Goal: Transaction & Acquisition: Download file/media

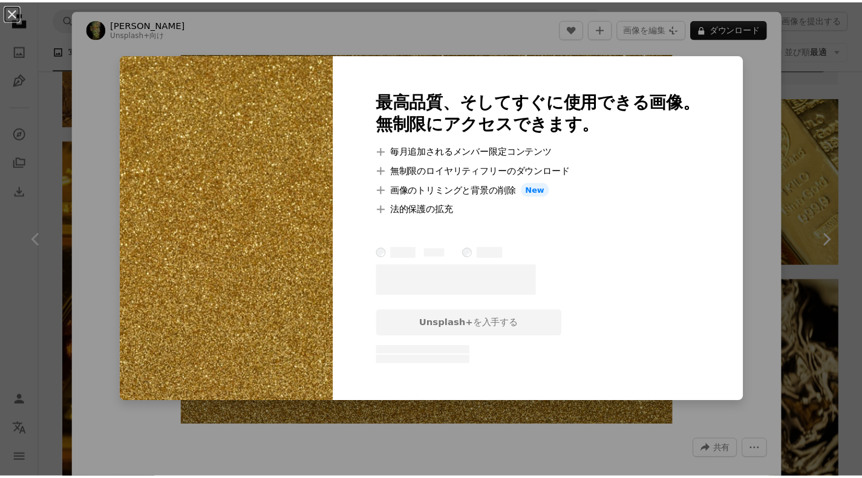
scroll to position [544, 0]
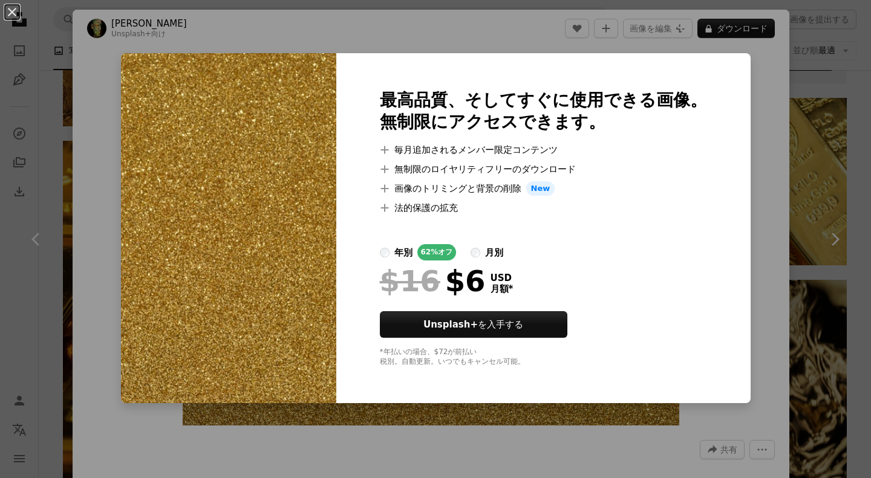
click at [16, 18] on button "An X shape" at bounding box center [12, 12] width 15 height 15
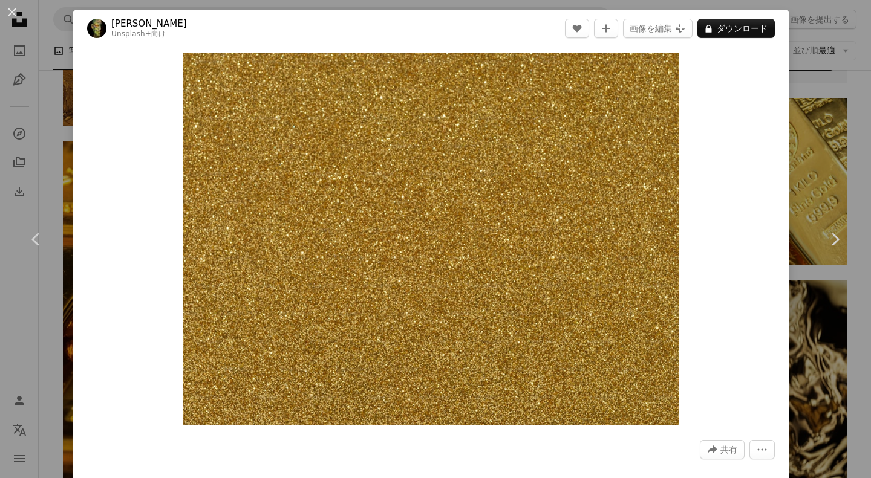
click at [835, 124] on div "An X shape Chevron left Chevron right engin akyurt Unsplash+ 向け A heart A plus …" at bounding box center [435, 239] width 871 height 478
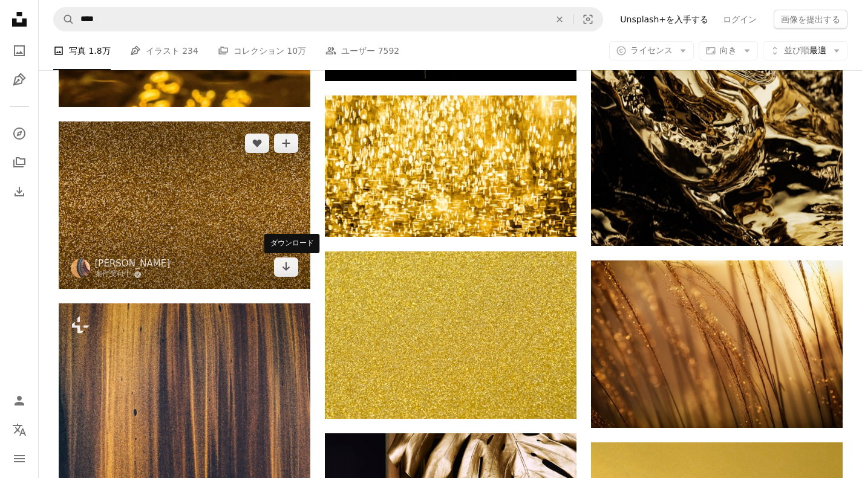
scroll to position [968, 0]
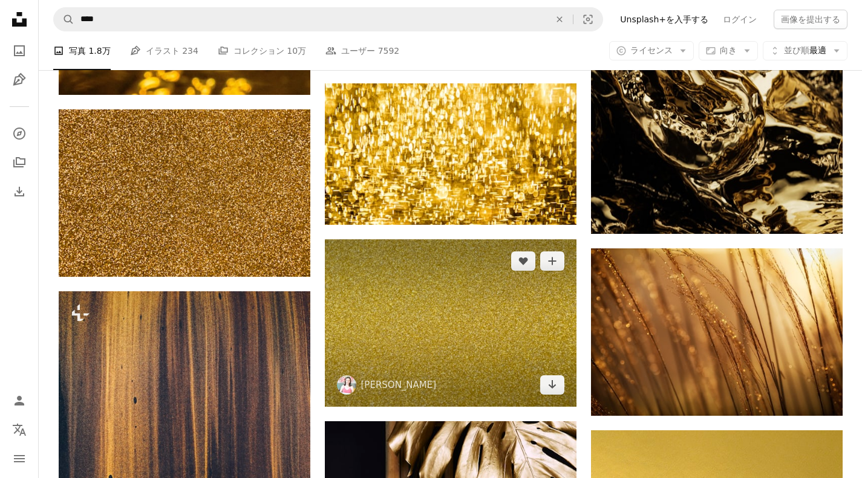
click at [421, 291] on img at bounding box center [451, 323] width 252 height 167
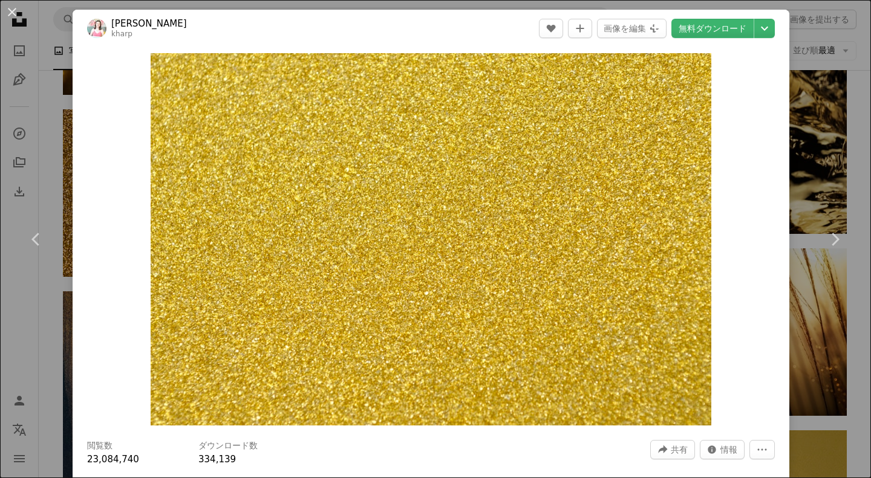
click at [711, 31] on link "無料ダウンロード" at bounding box center [712, 28] width 82 height 19
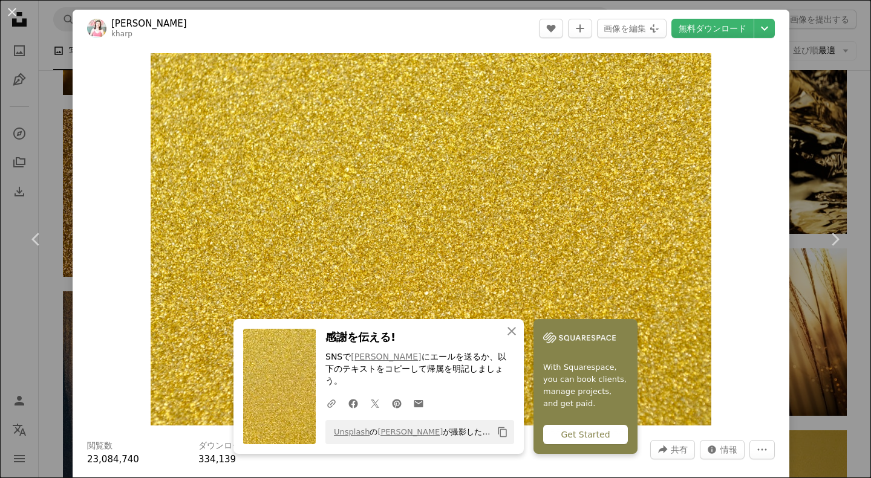
click at [804, 68] on div "An X shape Chevron left Chevron right [PERSON_NAME] kharp A heart A plus sign 画…" at bounding box center [435, 239] width 871 height 478
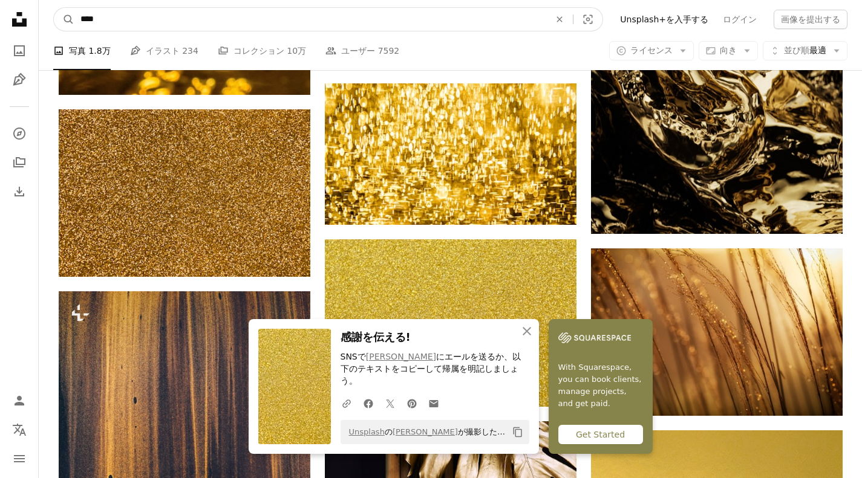
click at [436, 27] on input "****" at bounding box center [310, 19] width 472 height 23
click at [573, 16] on icon "An X shape" at bounding box center [559, 20] width 27 height 10
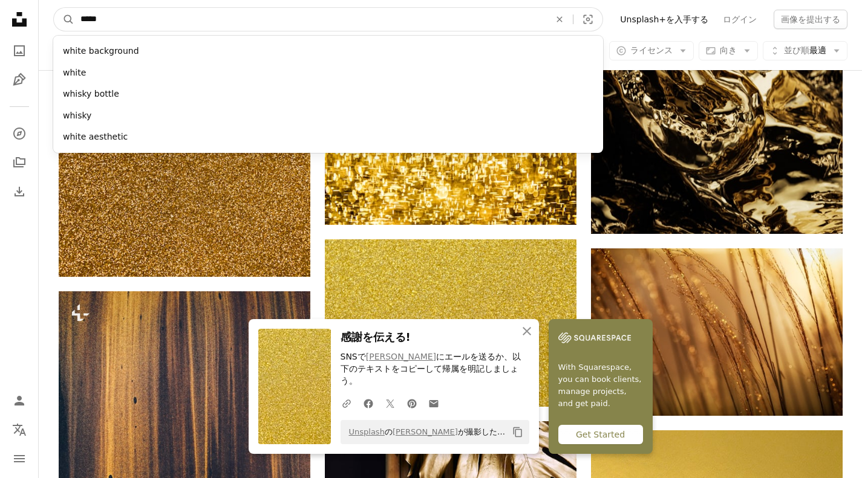
type input "*****"
click at [54, 8] on button "A magnifying glass" at bounding box center [64, 19] width 21 height 23
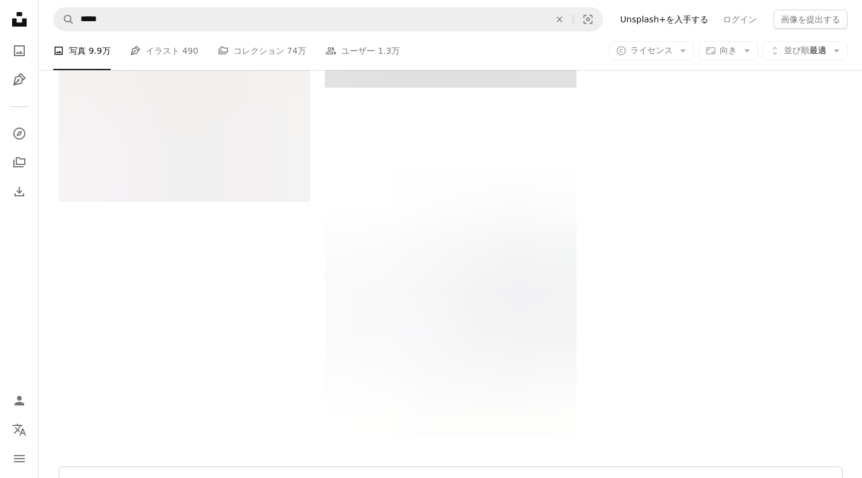
scroll to position [2419, 0]
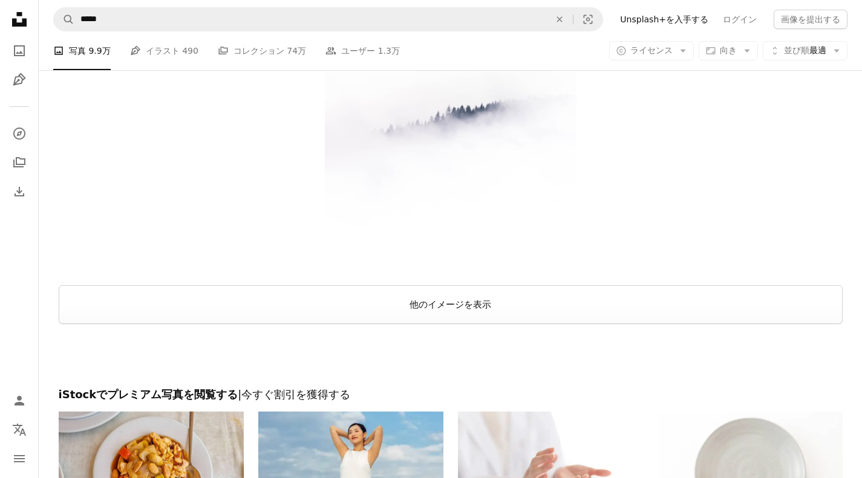
click at [461, 304] on button "他のイメージを表示" at bounding box center [451, 305] width 784 height 39
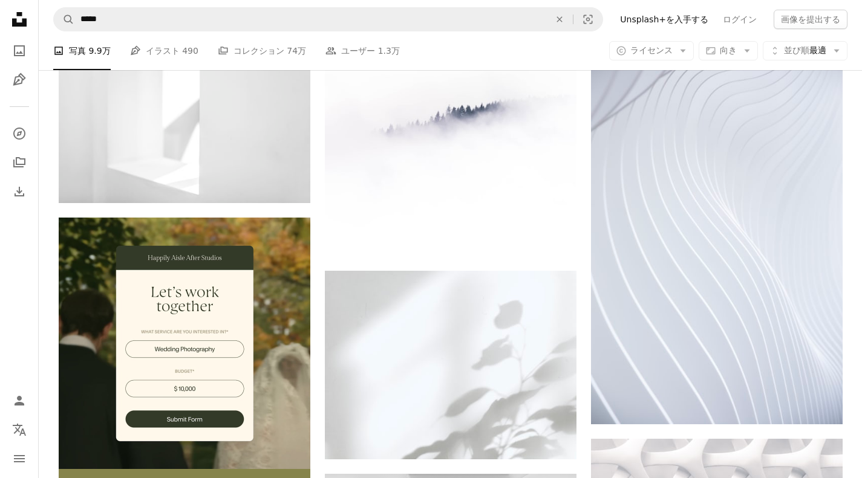
click at [144, 51] on link "Pen Tool イラスト 490" at bounding box center [164, 50] width 68 height 39
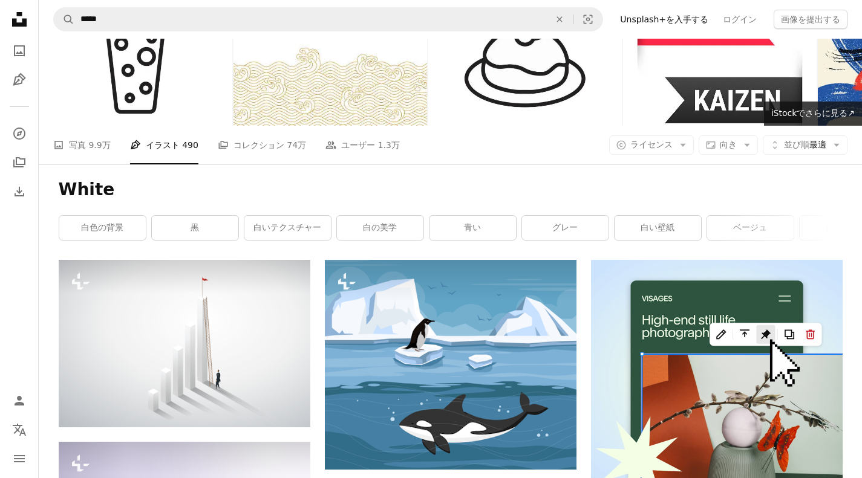
scroll to position [121, 0]
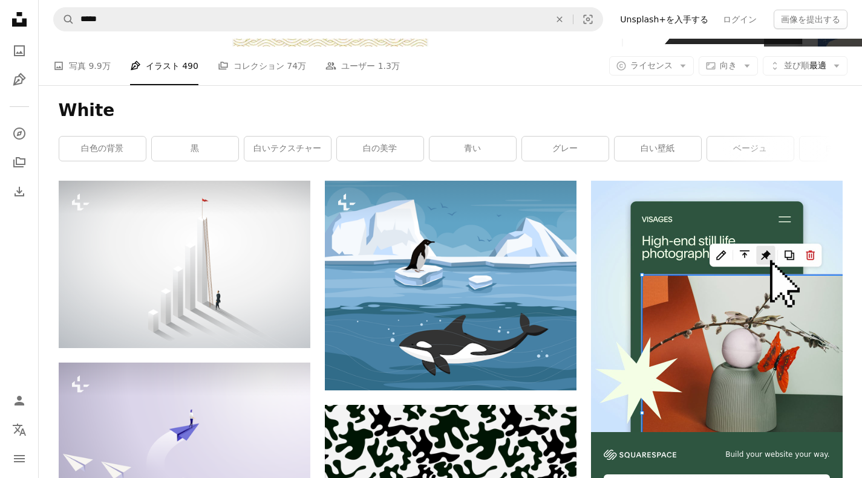
click at [244, 69] on link "A stack of folders コレクション 74万" at bounding box center [262, 66] width 88 height 39
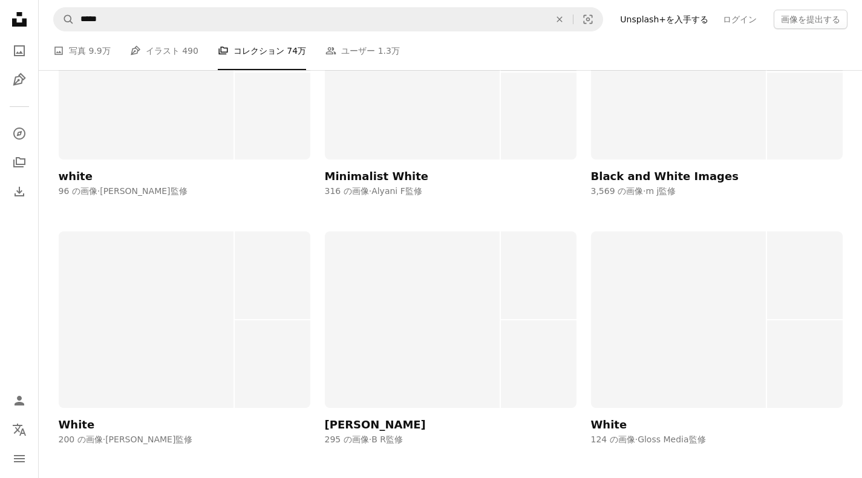
scroll to position [4899, 0]
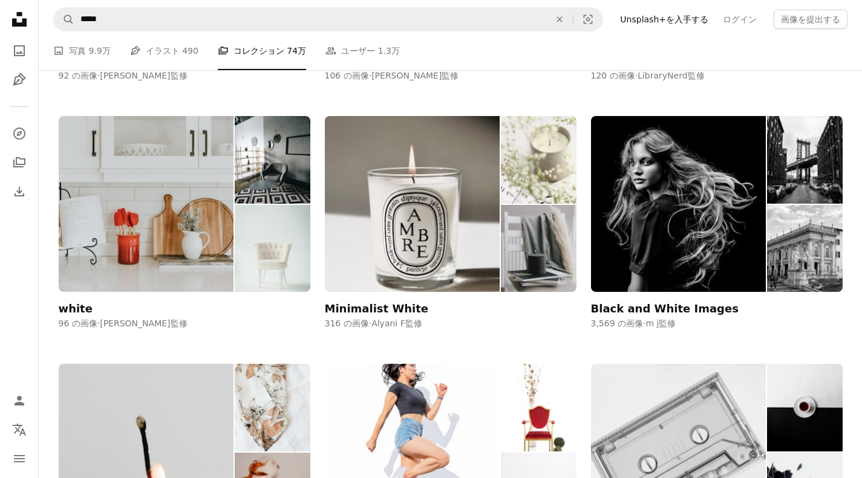
click at [98, 51] on span "9.9万" at bounding box center [99, 50] width 22 height 13
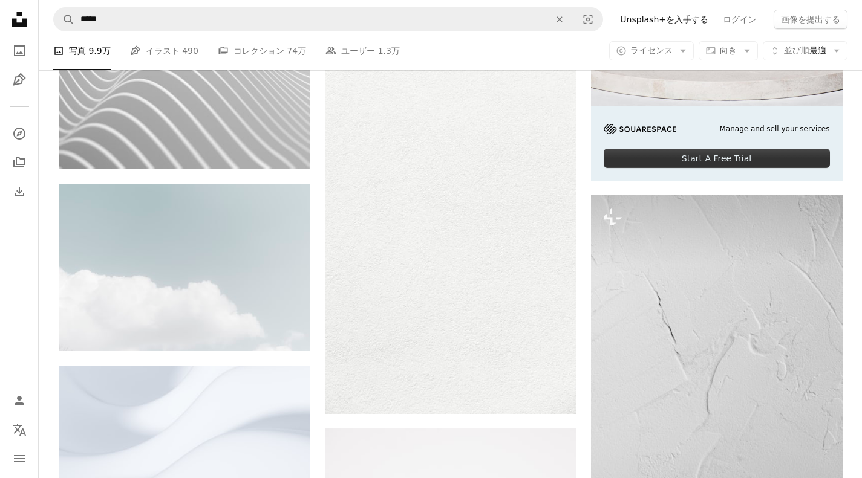
scroll to position [423, 0]
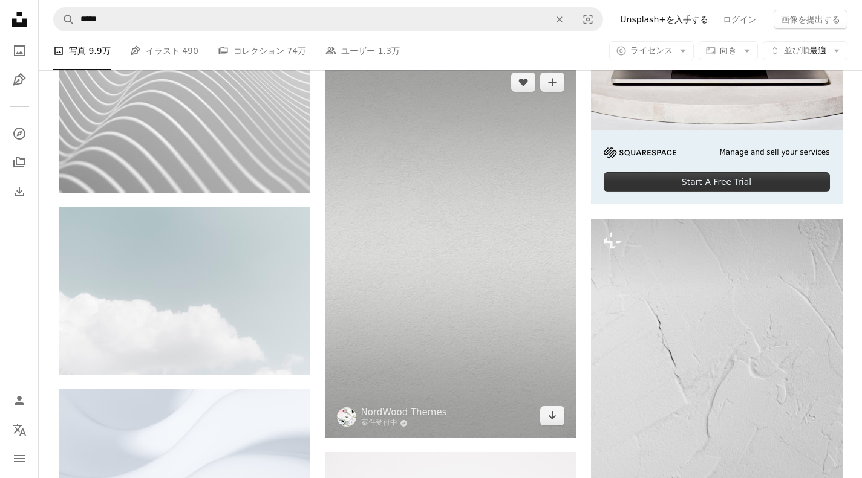
click at [399, 209] on img at bounding box center [451, 248] width 252 height 377
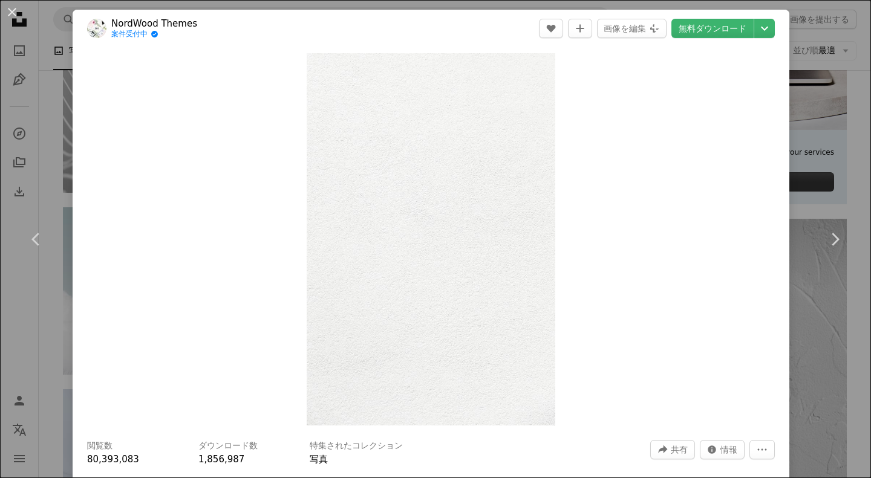
click at [834, 147] on div "An X shape Chevron left Chevron right NordWood Themes 案件受付中 A checkmark inside …" at bounding box center [435, 239] width 871 height 478
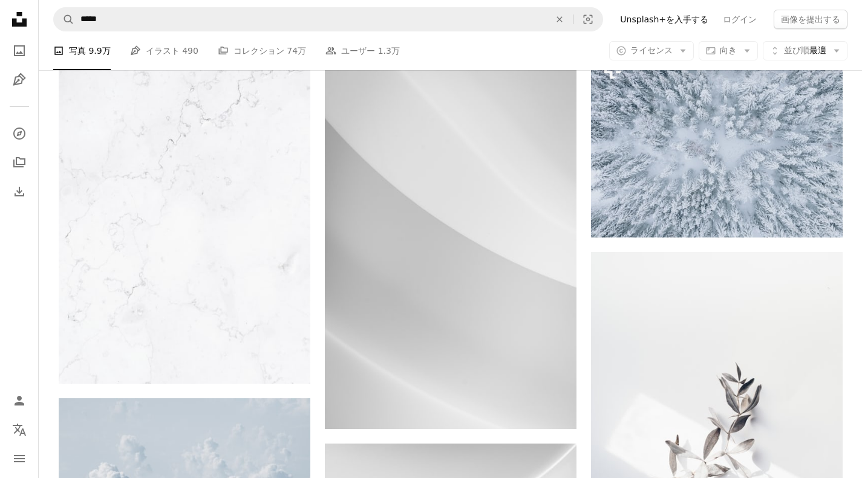
scroll to position [3327, 0]
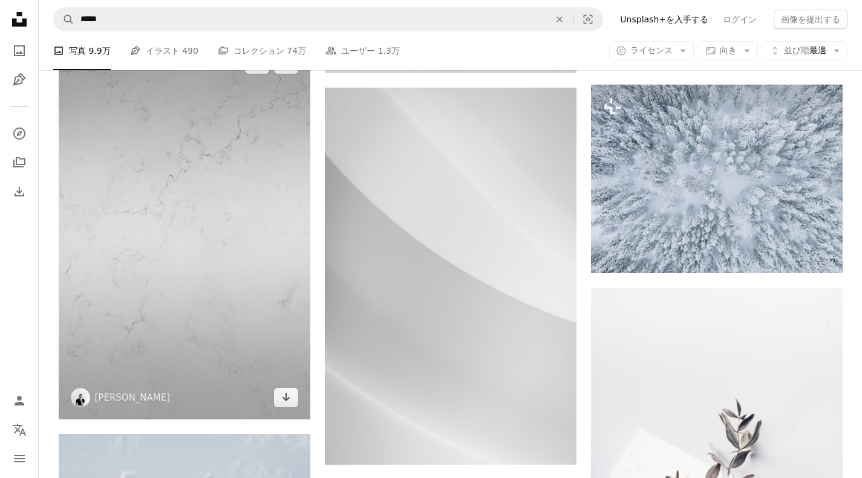
click at [280, 398] on link "Arrow pointing down" at bounding box center [286, 397] width 24 height 19
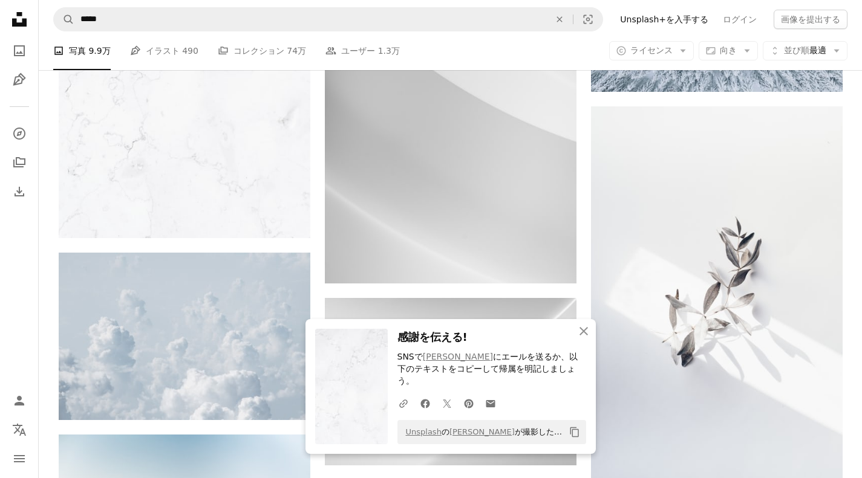
scroll to position [3750, 0]
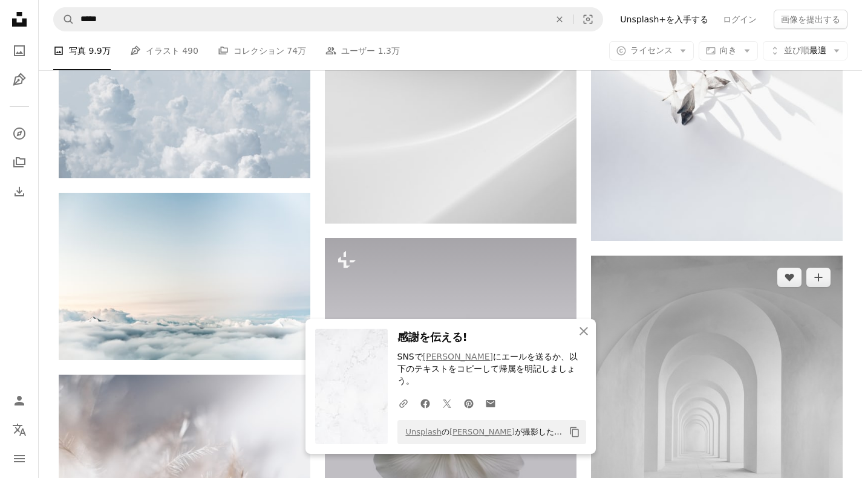
click at [664, 330] on img at bounding box center [717, 424] width 252 height 336
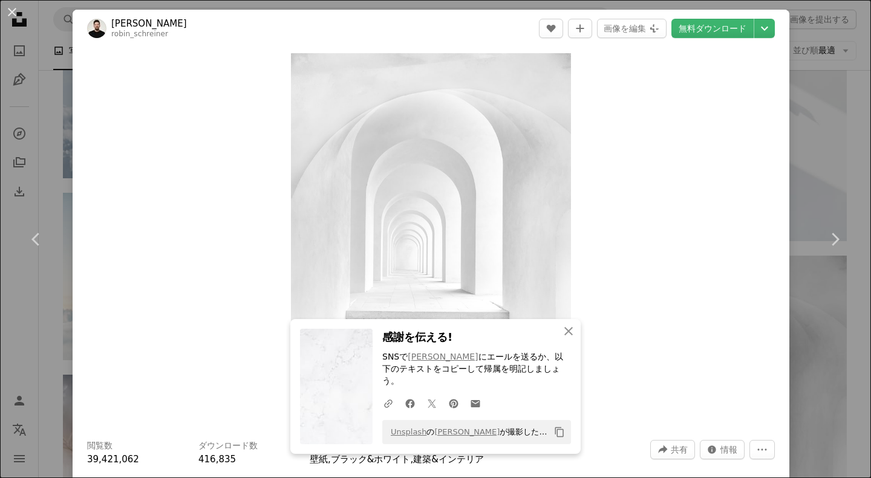
click at [817, 194] on link "Chevron right" at bounding box center [834, 239] width 73 height 116
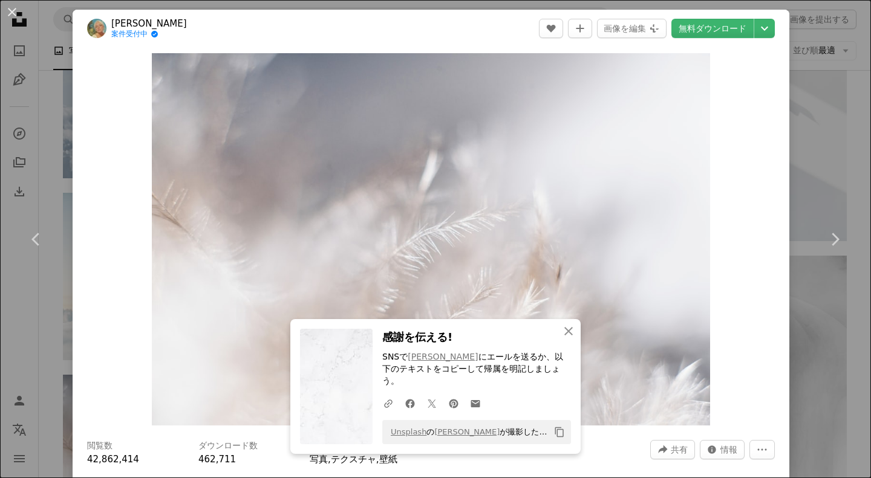
click at [783, 100] on div "An X shape Chevron left Chevron right [PERSON_NAME] 案件受付中 A checkmark inside of…" at bounding box center [435, 239] width 871 height 478
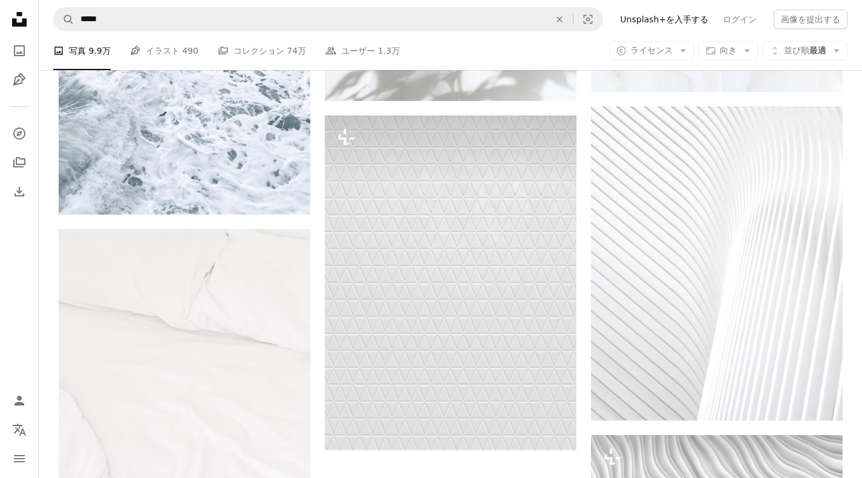
scroll to position [2057, 0]
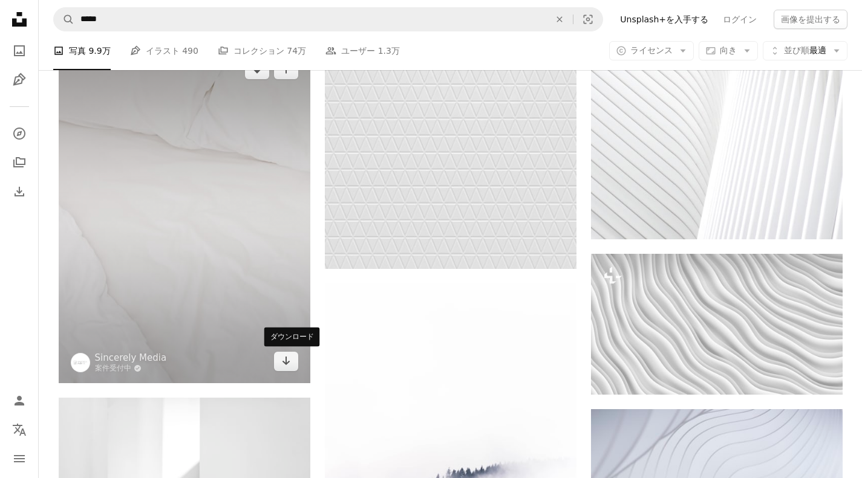
click at [293, 361] on link "Arrow pointing down" at bounding box center [286, 361] width 24 height 19
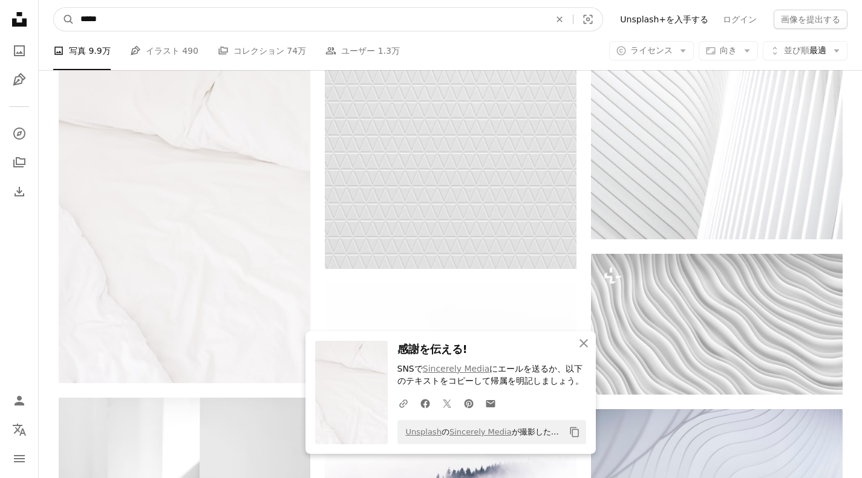
drag, startPoint x: 317, startPoint y: 25, endPoint x: 351, endPoint y: 23, distance: 34.5
click at [317, 25] on input "*****" at bounding box center [310, 19] width 472 height 23
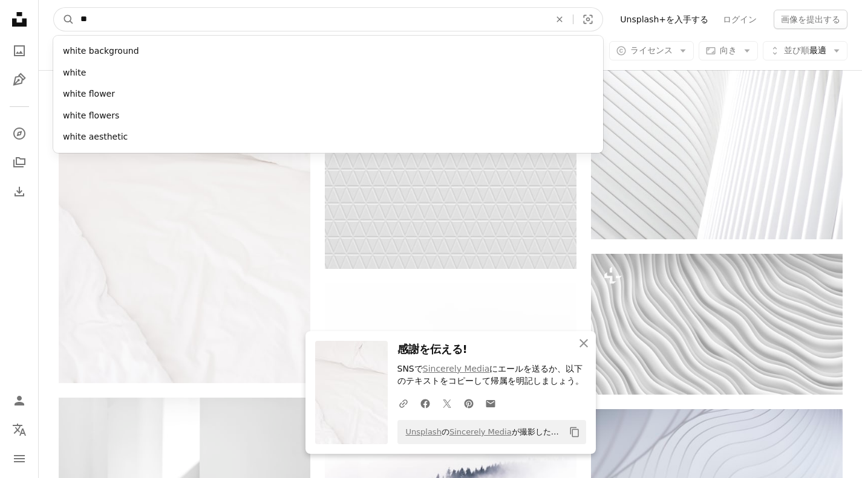
type input "*"
type input "****"
click at [54, 8] on button "A magnifying glass" at bounding box center [64, 19] width 21 height 23
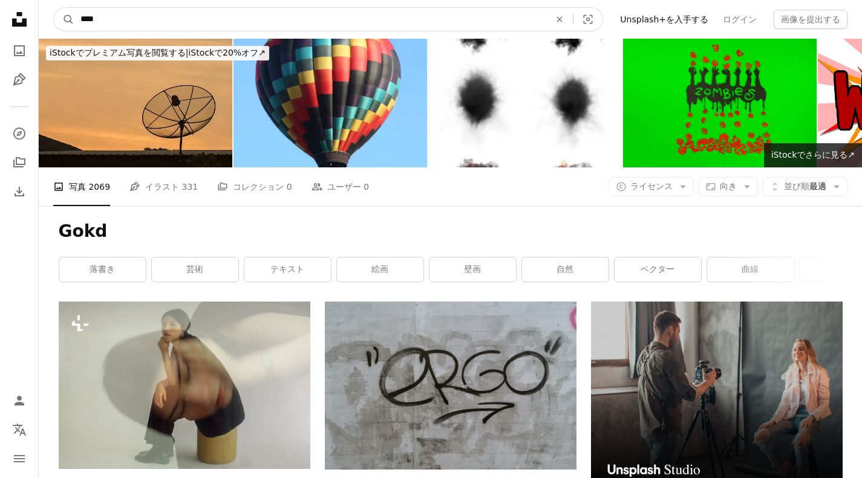
click at [321, 28] on input "****" at bounding box center [310, 19] width 472 height 23
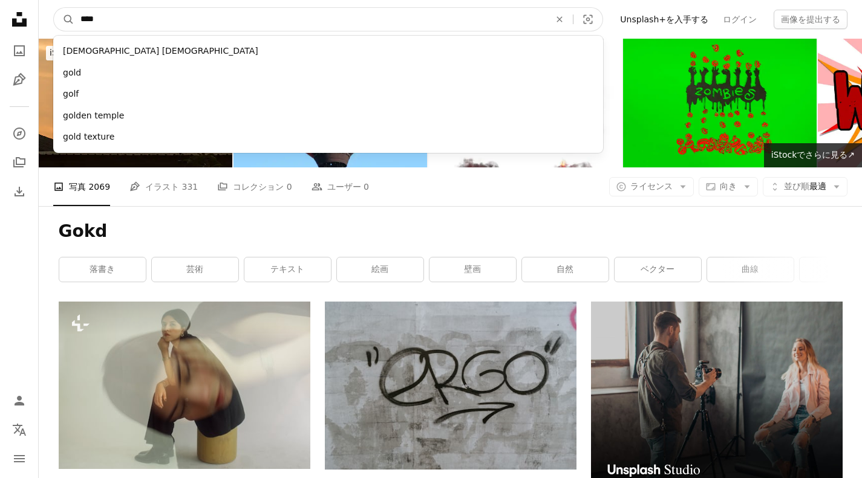
type input "****"
click at [54, 8] on button "A magnifying glass" at bounding box center [64, 19] width 21 height 23
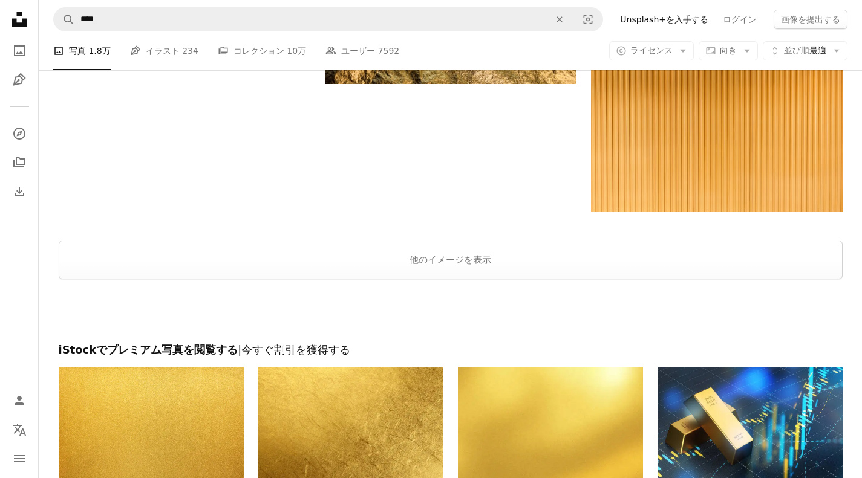
scroll to position [1996, 0]
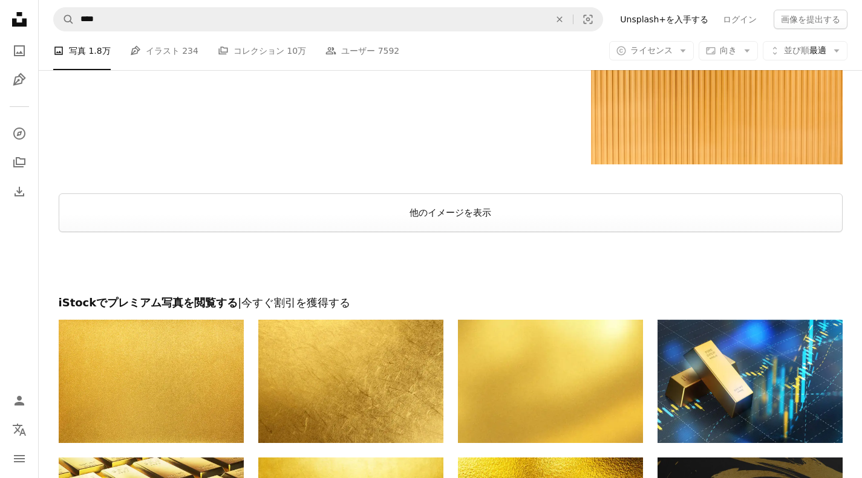
click at [495, 228] on button "他のイメージを表示" at bounding box center [451, 213] width 784 height 39
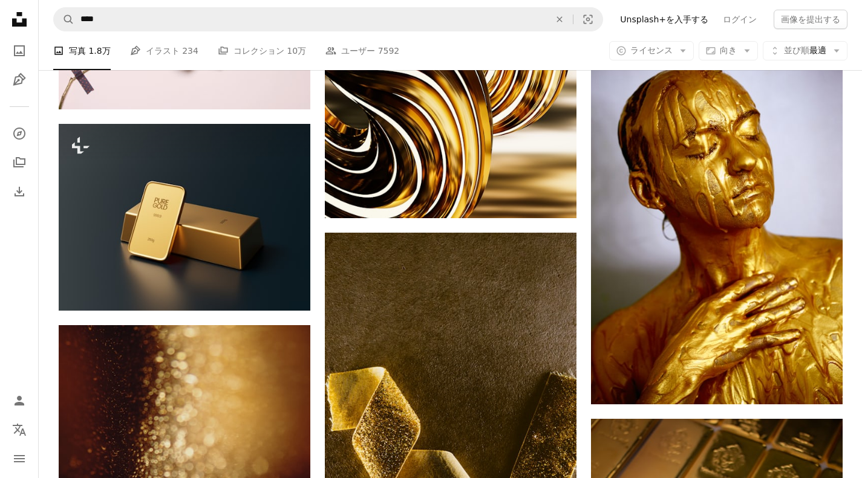
scroll to position [7984, 0]
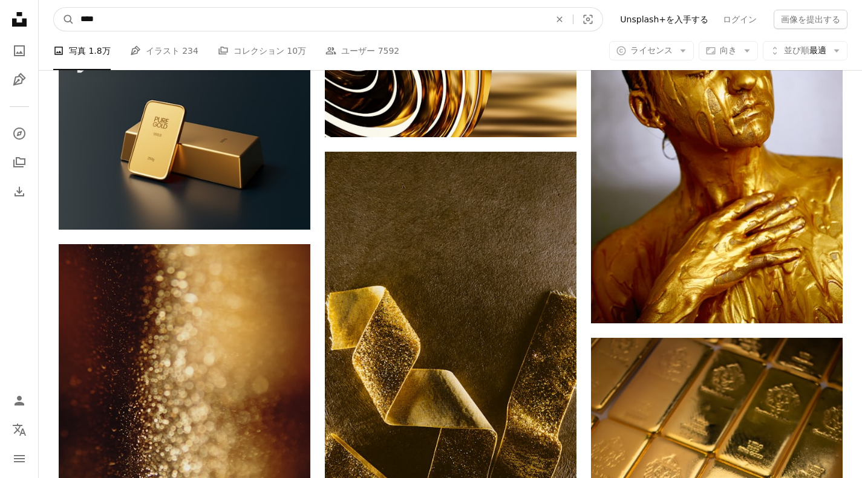
click at [259, 25] on input "****" at bounding box center [310, 19] width 472 height 23
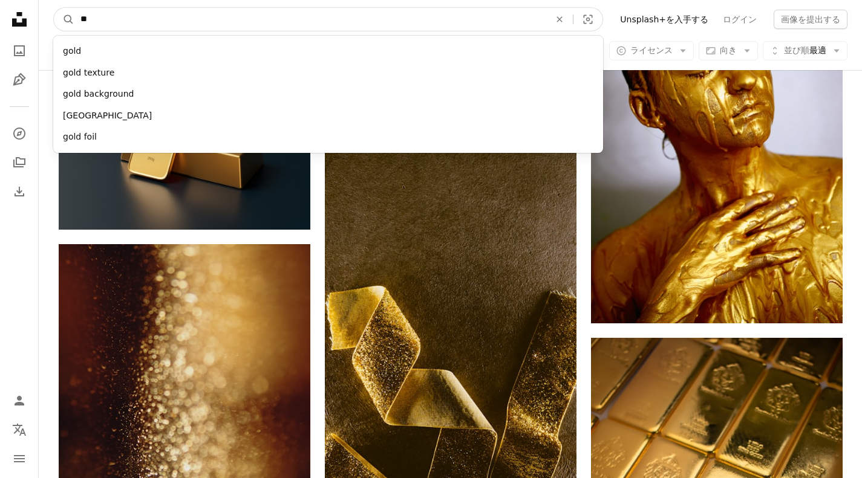
type input "*"
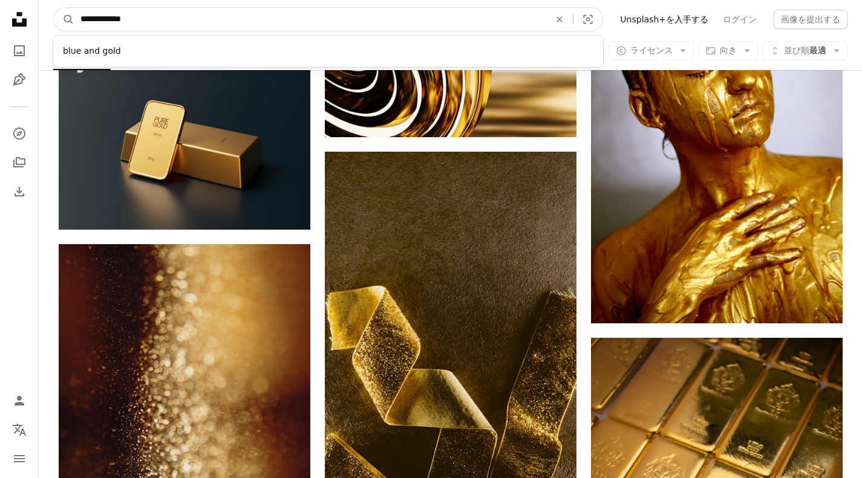
type input "**********"
click at [54, 8] on button "A magnifying glass" at bounding box center [64, 19] width 21 height 23
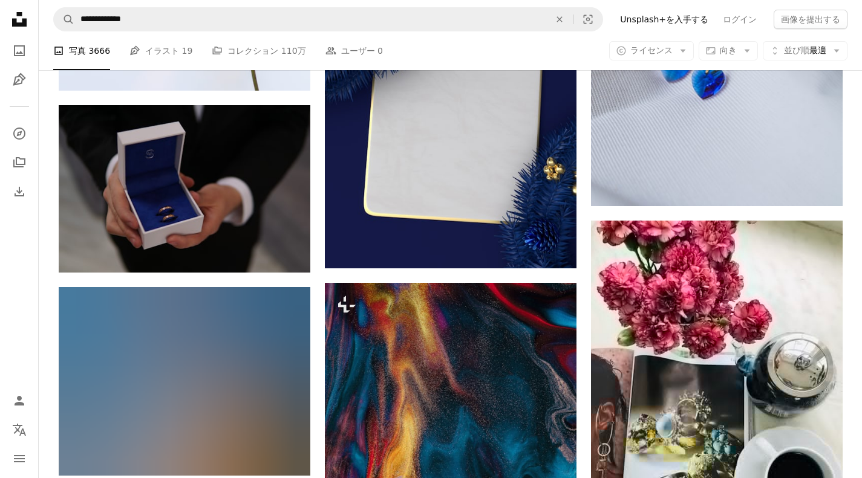
scroll to position [2419, 0]
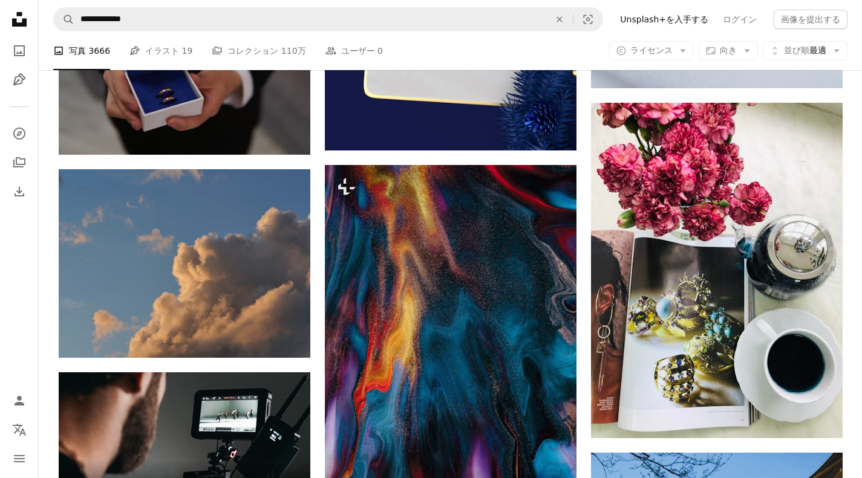
click at [230, 54] on link "A stack of folders コレクション 110万" at bounding box center [259, 50] width 94 height 39
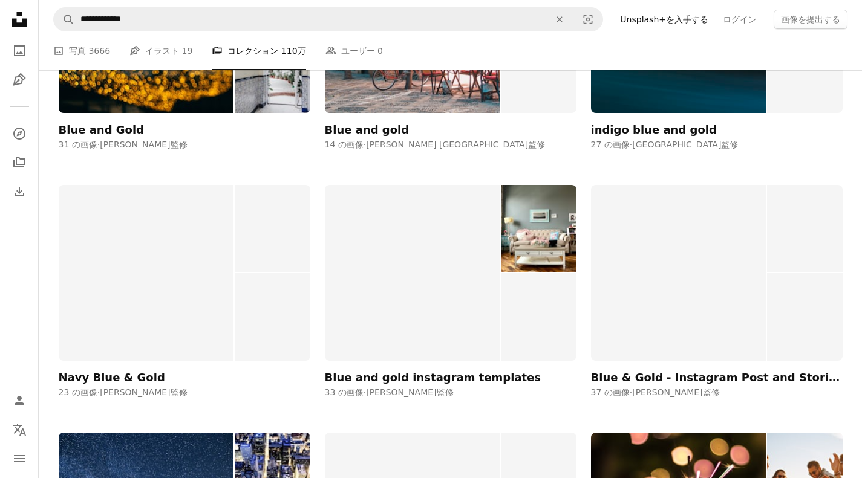
scroll to position [847, 0]
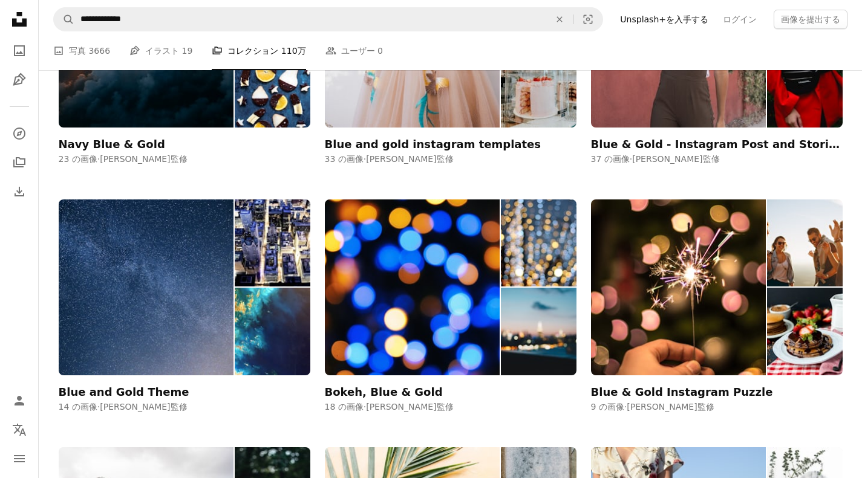
click at [226, 241] on img at bounding box center [146, 288] width 175 height 176
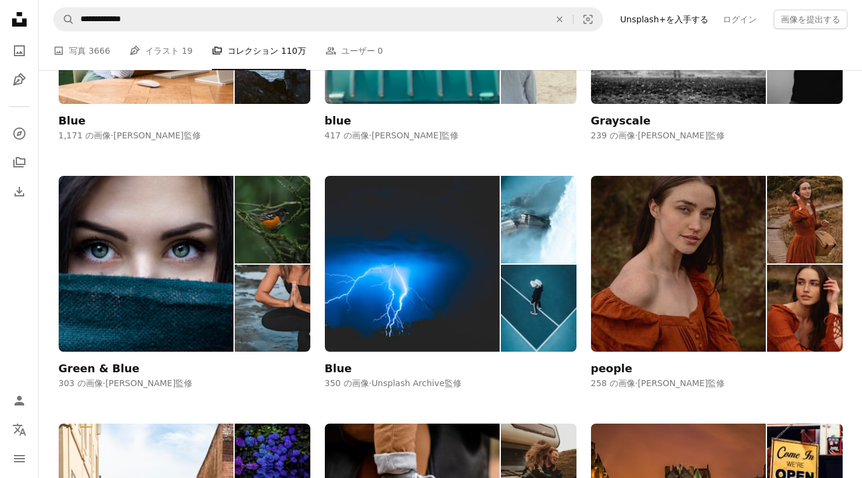
scroll to position [3266, 0]
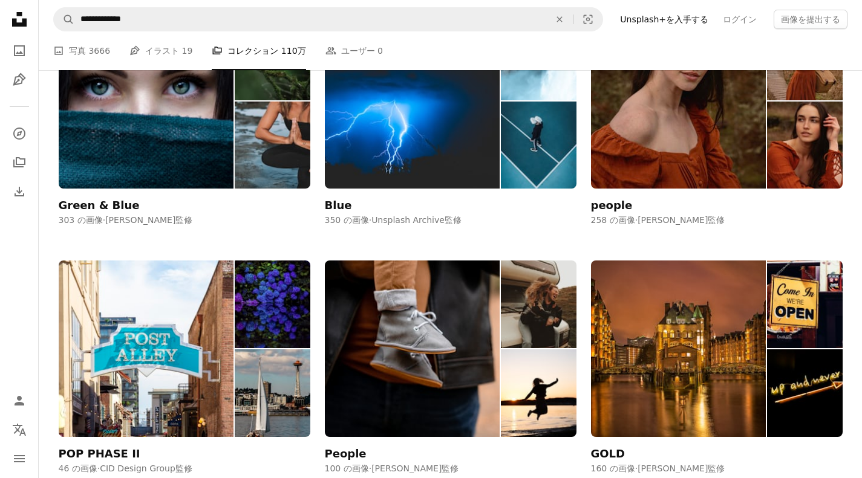
click at [375, 143] on img at bounding box center [412, 101] width 175 height 176
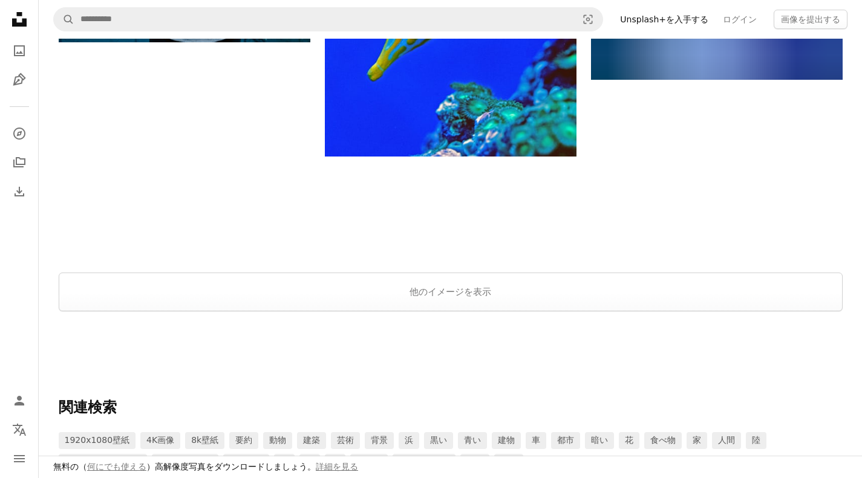
scroll to position [2057, 0]
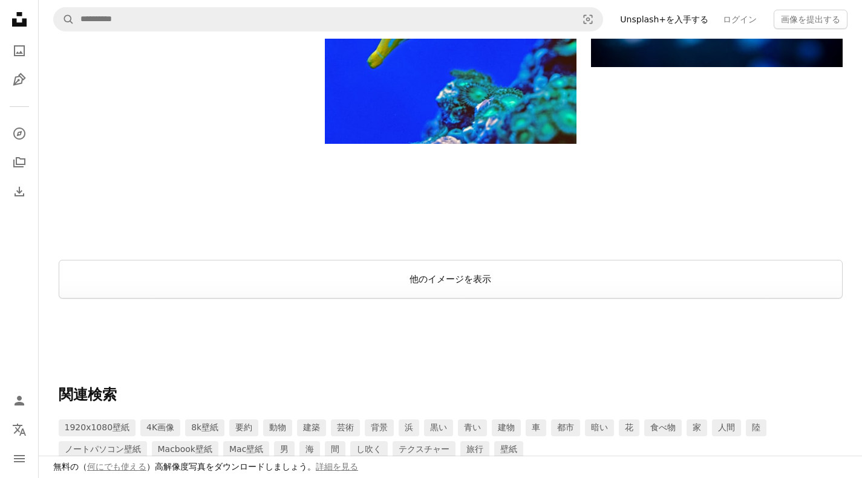
click at [469, 261] on button "他のイメージを表示" at bounding box center [451, 279] width 784 height 39
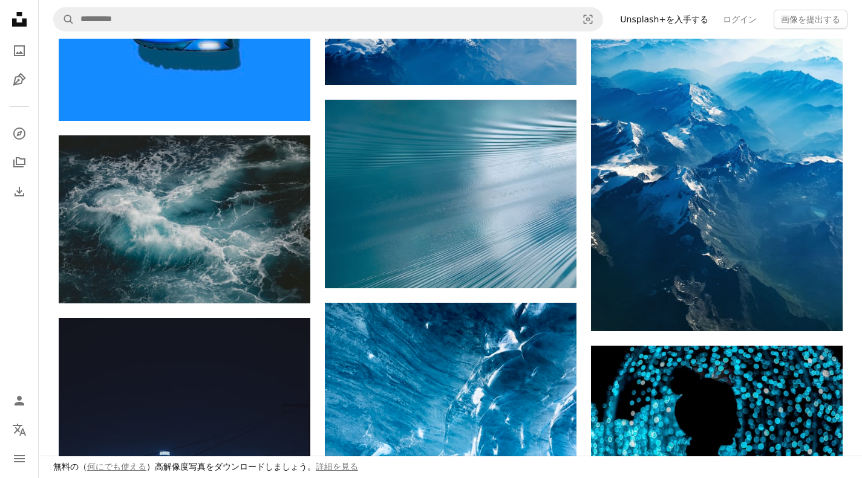
scroll to position [3206, 0]
